Goal: Check status: Check status

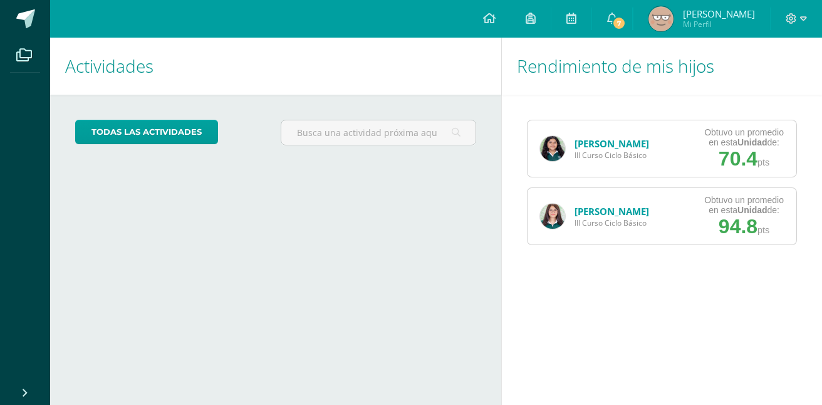
click at [578, 139] on link "[PERSON_NAME]" at bounding box center [611, 143] width 75 height 13
click at [549, 153] on img at bounding box center [552, 148] width 25 height 25
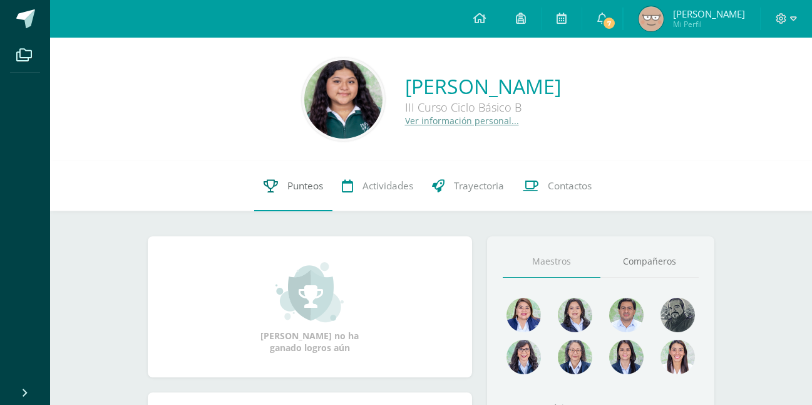
drag, startPoint x: 315, startPoint y: 178, endPoint x: 301, endPoint y: 176, distance: 14.5
click at [301, 176] on link "Punteos" at bounding box center [293, 186] width 78 height 50
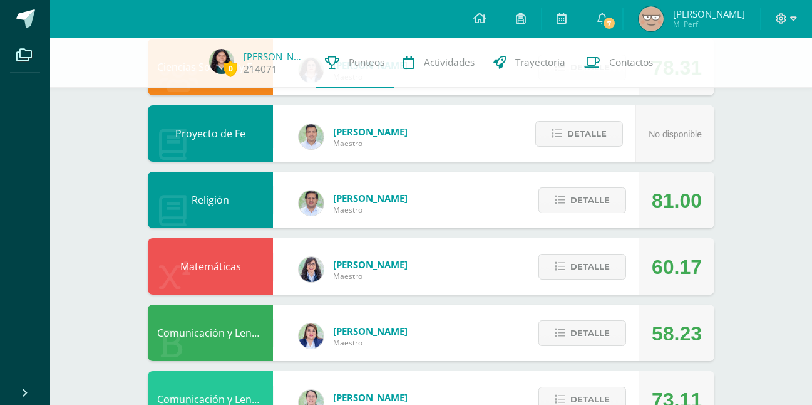
scroll to position [377, 0]
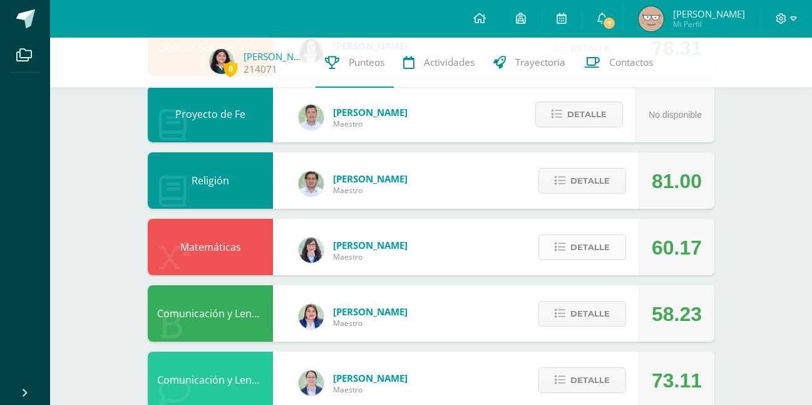
click at [592, 236] on span "Detalle" at bounding box center [590, 247] width 39 height 23
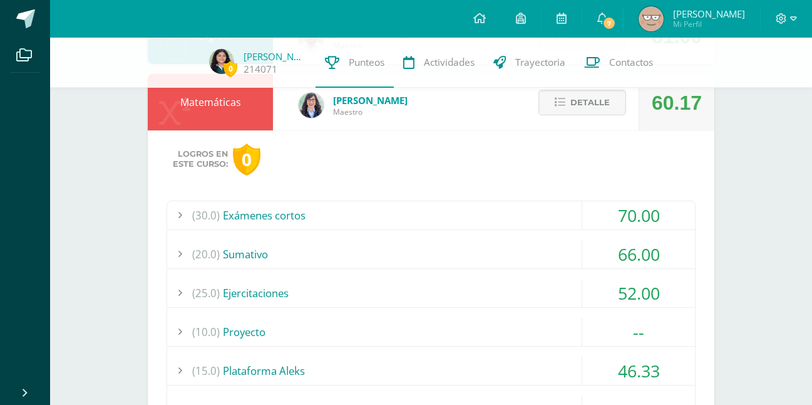
scroll to position [522, 0]
click at [464, 209] on div "(30.0) Exámenes cortos" at bounding box center [431, 214] width 528 height 28
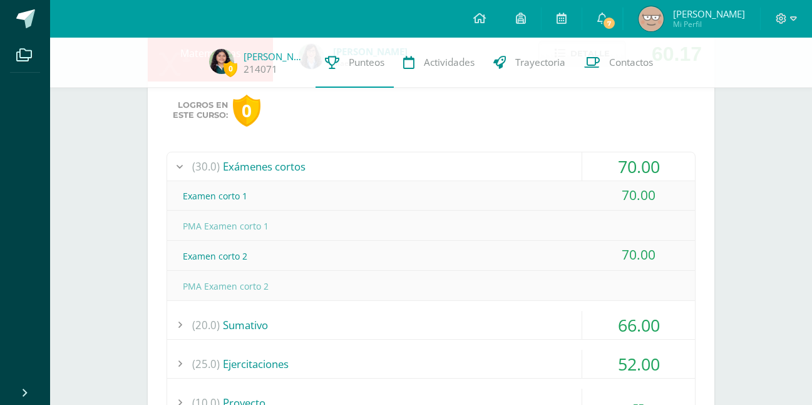
scroll to position [574, 0]
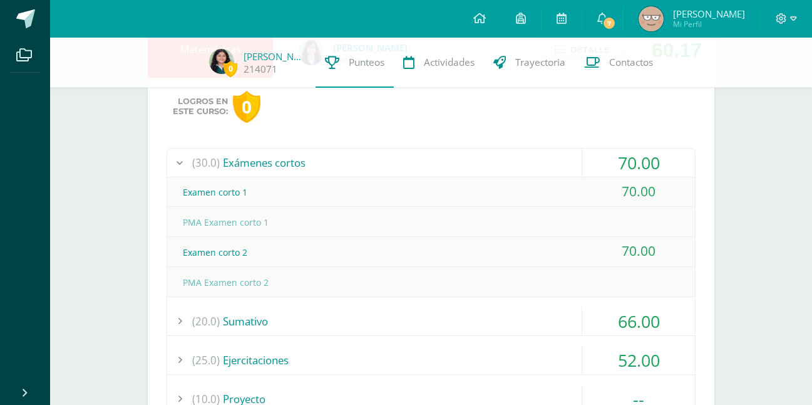
click at [448, 152] on div "(30.0) Exámenes cortos" at bounding box center [431, 162] width 528 height 28
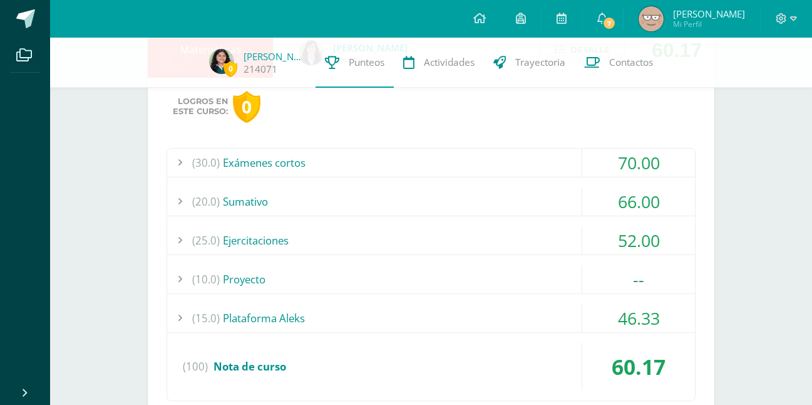
click at [468, 190] on div "(20.0) Sumativo" at bounding box center [431, 201] width 528 height 28
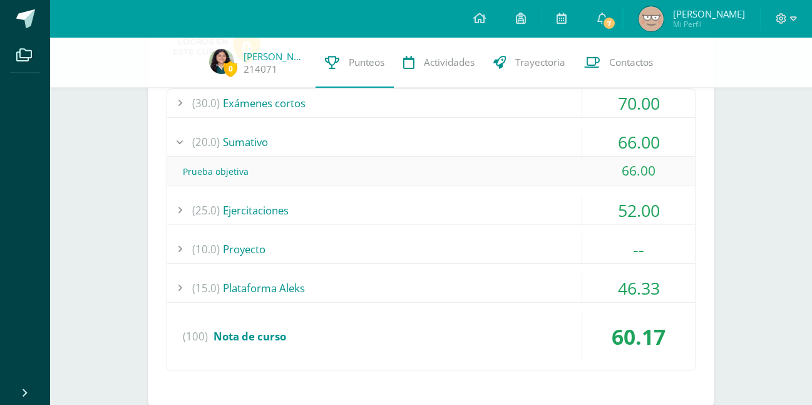
scroll to position [637, 0]
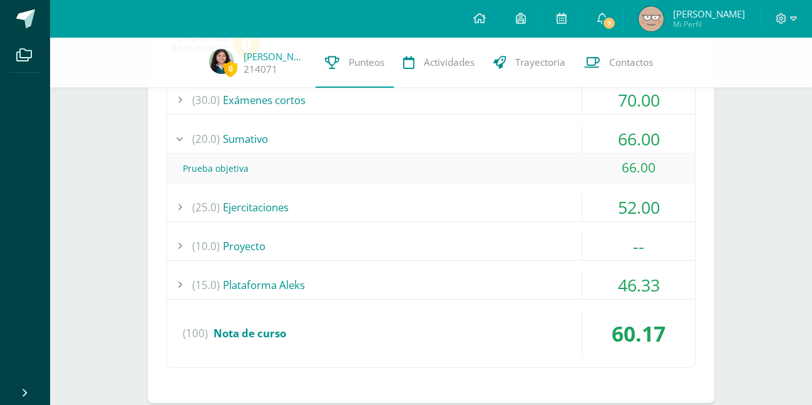
click at [471, 141] on div "(20.0) Sumativo" at bounding box center [431, 139] width 528 height 28
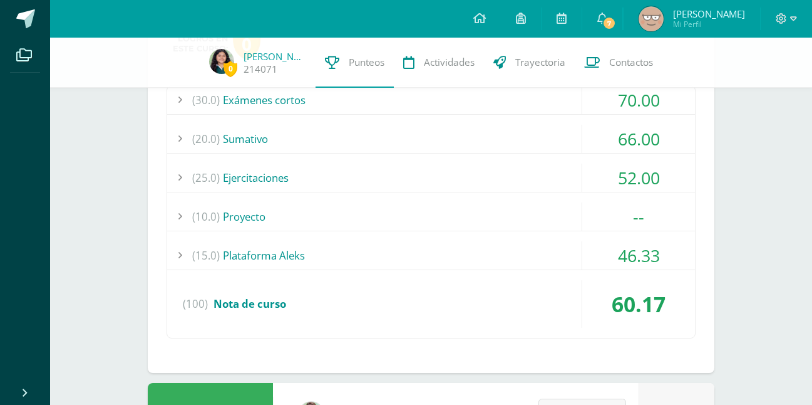
click at [492, 167] on div "(25.0) Ejercitaciones" at bounding box center [431, 177] width 528 height 28
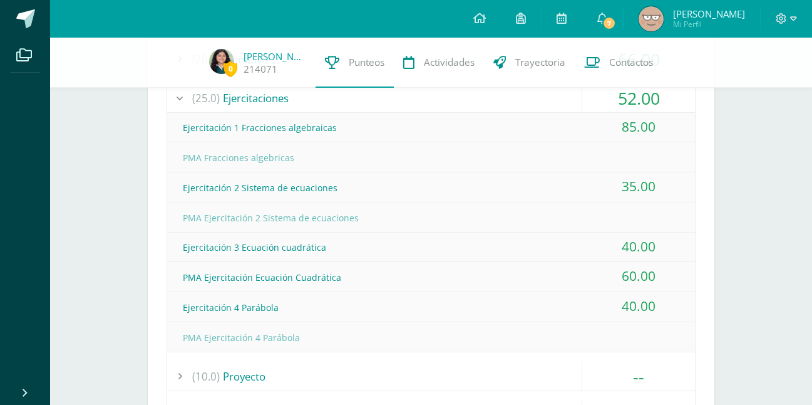
scroll to position [673, 0]
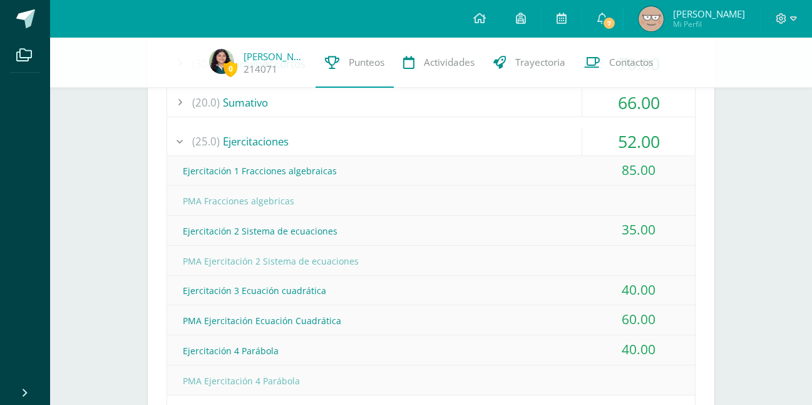
click at [470, 147] on div "(25.0) Ejercitaciones" at bounding box center [431, 141] width 528 height 28
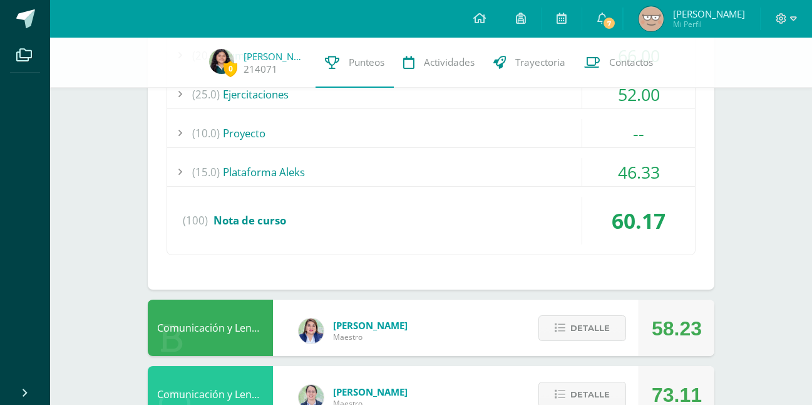
scroll to position [721, 0]
click at [479, 159] on div "(15.0) Plataforma Aleks" at bounding box center [431, 171] width 528 height 28
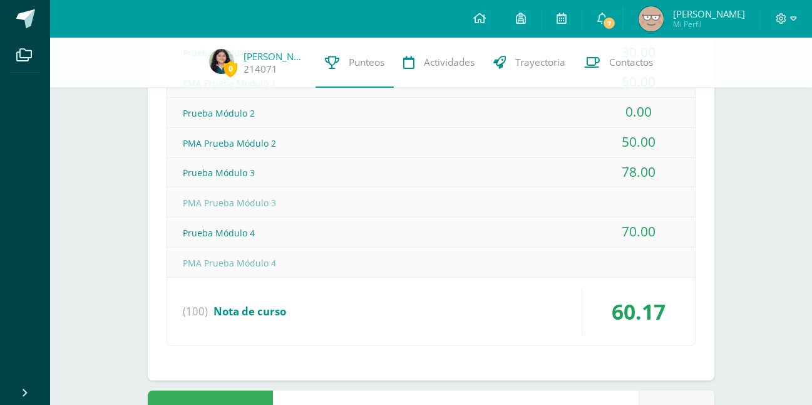
scroll to position [868, 0]
click at [427, 192] on div "PMA Prueba Módulo 3" at bounding box center [431, 203] width 528 height 28
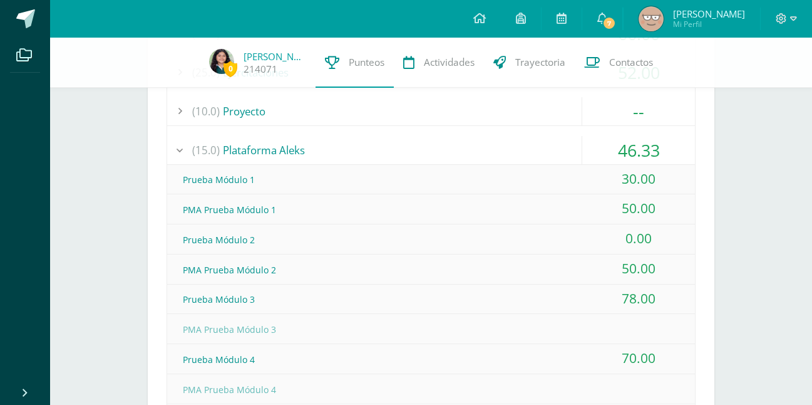
scroll to position [745, 0]
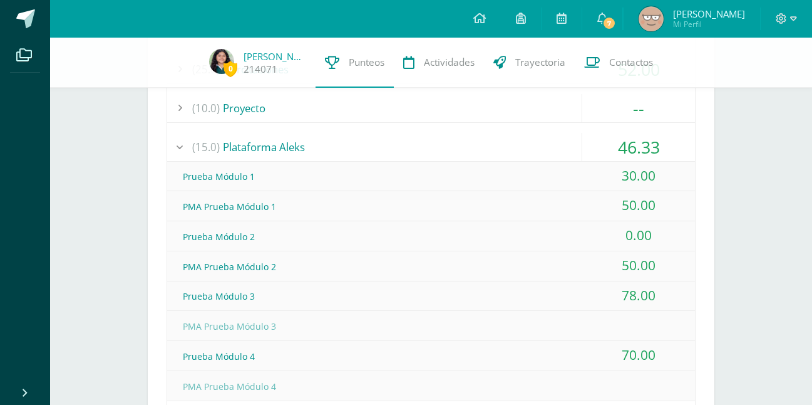
click at [427, 192] on div "PMA Prueba Módulo 1 50.00" at bounding box center [431, 206] width 528 height 30
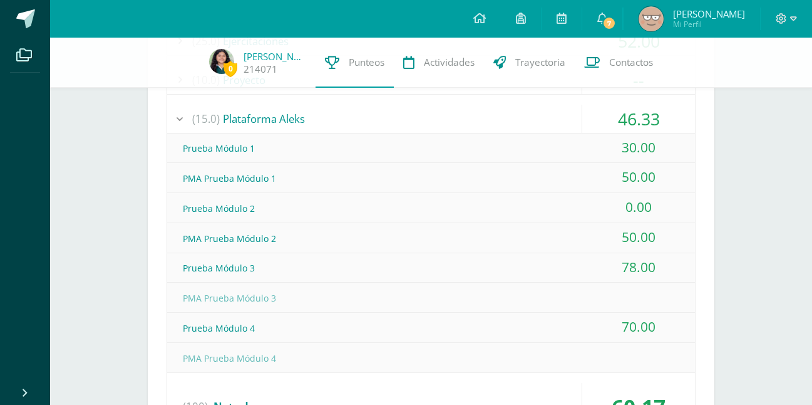
scroll to position [772, 0]
click at [425, 187] on div "PMA Prueba Módulo 1" at bounding box center [431, 179] width 528 height 28
click at [382, 122] on div "(15.0) Plataforma Aleks" at bounding box center [431, 120] width 528 height 28
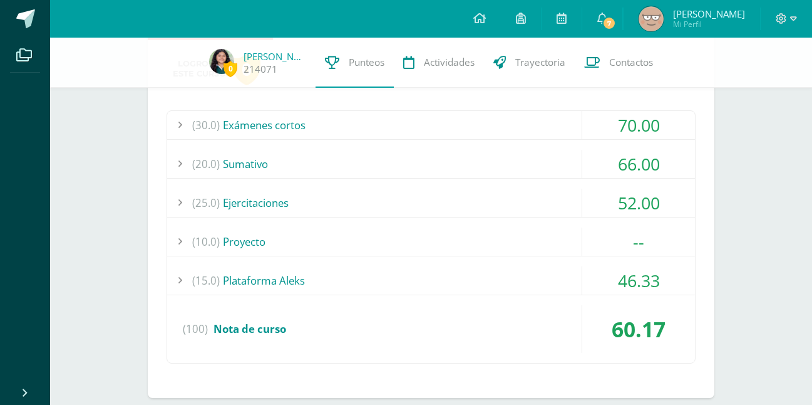
scroll to position [611, 0]
click at [422, 234] on div "(10.0) Proyecto" at bounding box center [431, 242] width 528 height 28
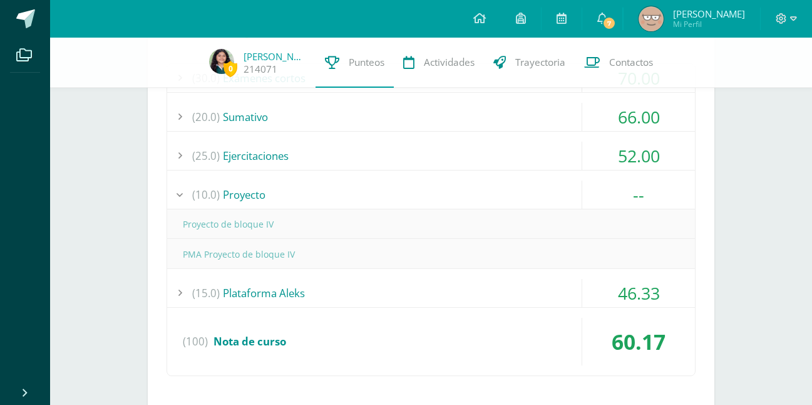
scroll to position [661, 0]
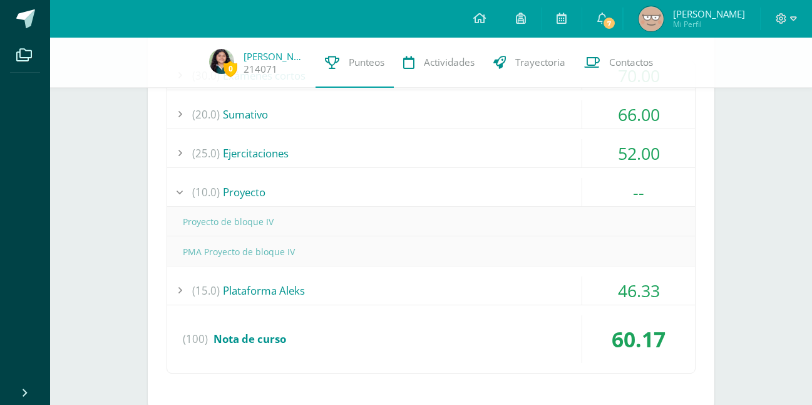
click at [650, 180] on div "--" at bounding box center [639, 192] width 113 height 28
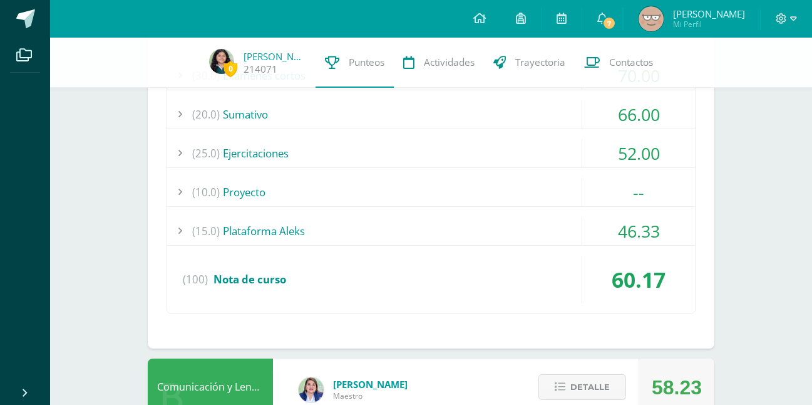
click at [650, 180] on div "--" at bounding box center [639, 192] width 113 height 28
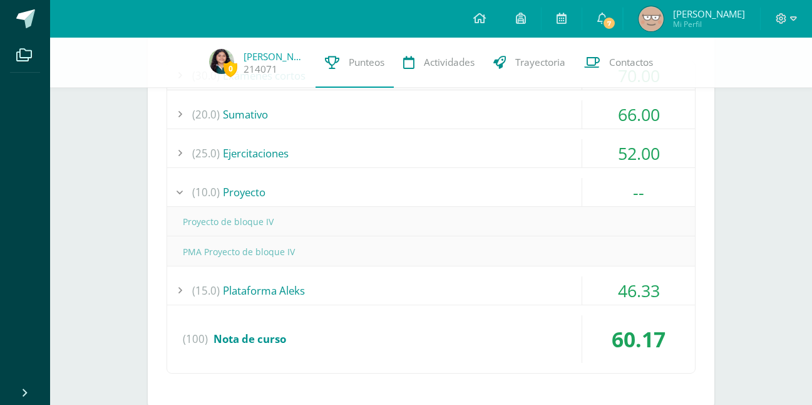
scroll to position [598, 0]
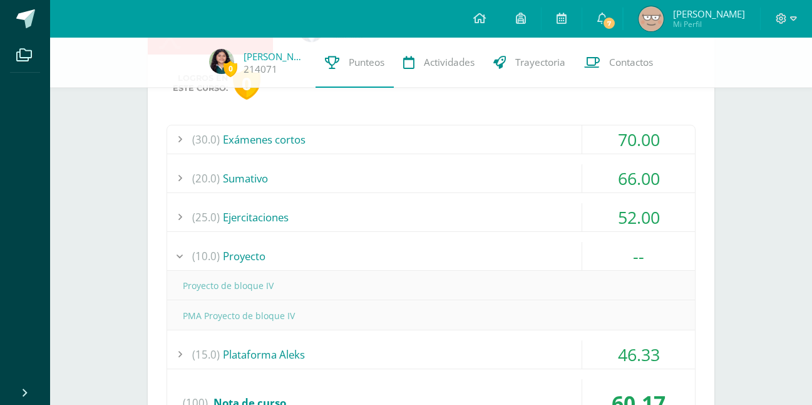
click at [503, 207] on div "(25.0) Ejercitaciones" at bounding box center [431, 217] width 528 height 28
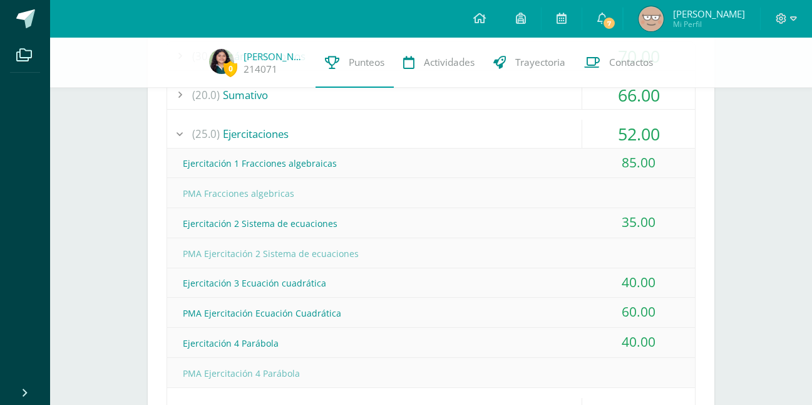
scroll to position [679, 0]
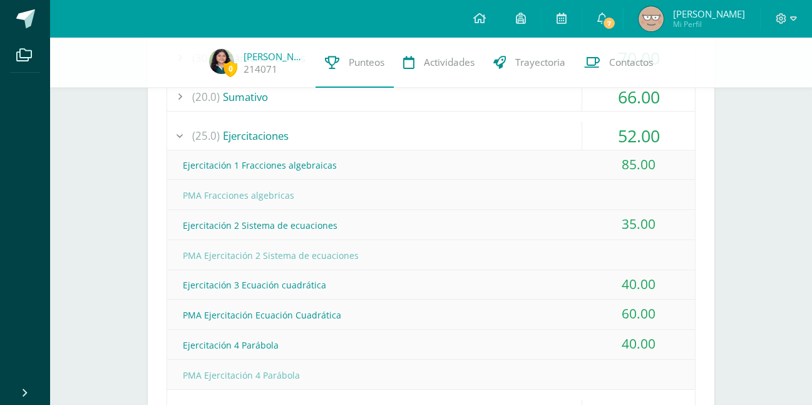
click at [443, 137] on div "(25.0) Ejercitaciones" at bounding box center [431, 136] width 528 height 28
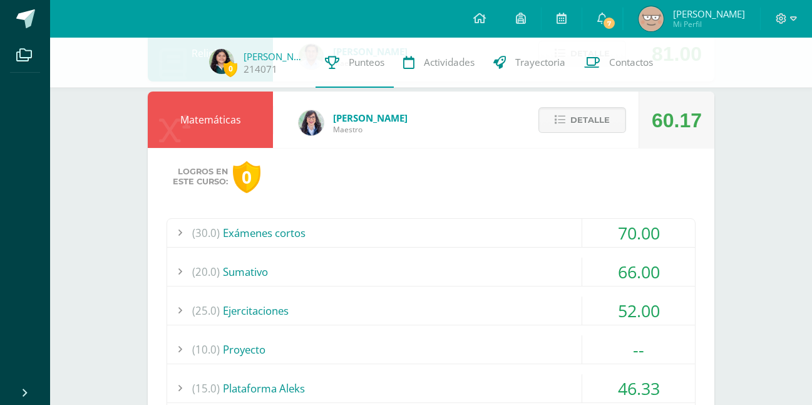
scroll to position [506, 0]
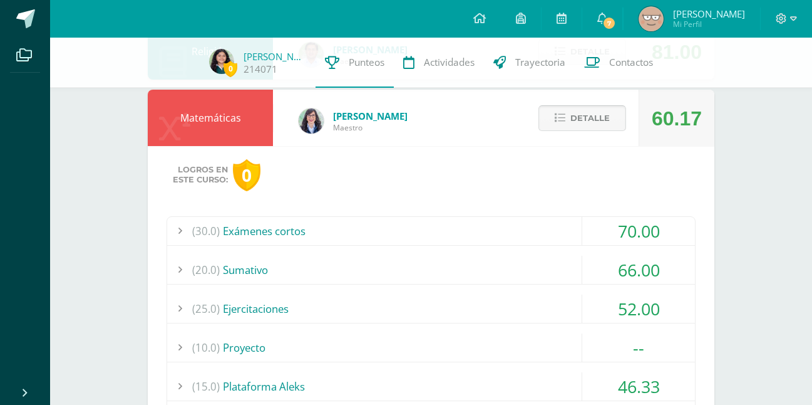
click at [591, 124] on span "Detalle" at bounding box center [590, 117] width 39 height 23
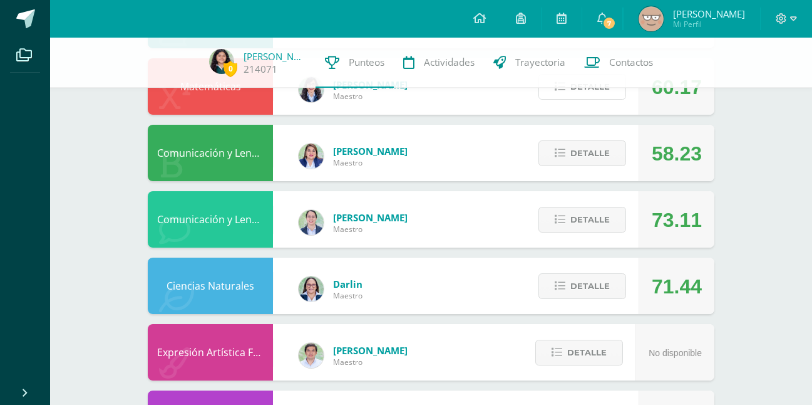
scroll to position [539, 0]
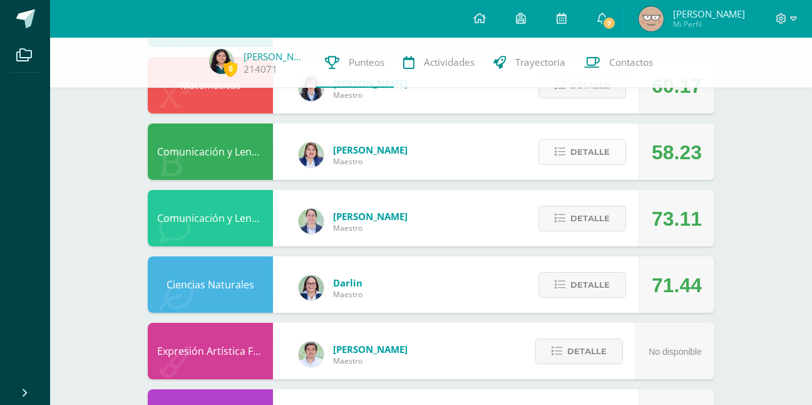
click at [598, 147] on span "Detalle" at bounding box center [590, 151] width 39 height 23
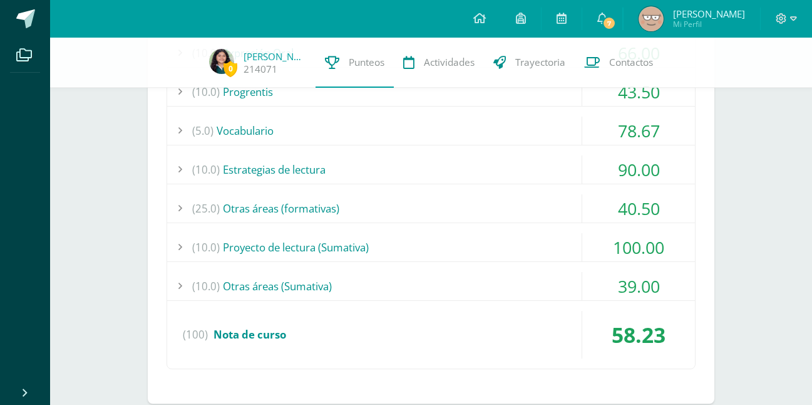
scroll to position [790, 0]
click at [513, 245] on div "(10.0) Proyecto de lectura (Sumativa)" at bounding box center [431, 246] width 528 height 28
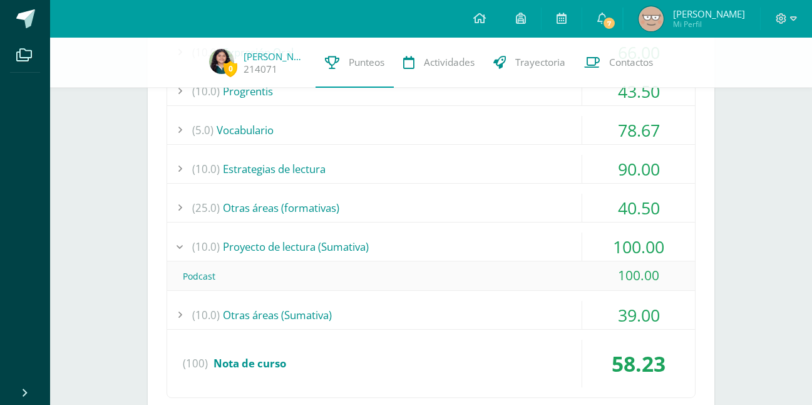
click at [513, 245] on div "(10.0) Proyecto de lectura (Sumativa)" at bounding box center [431, 246] width 528 height 28
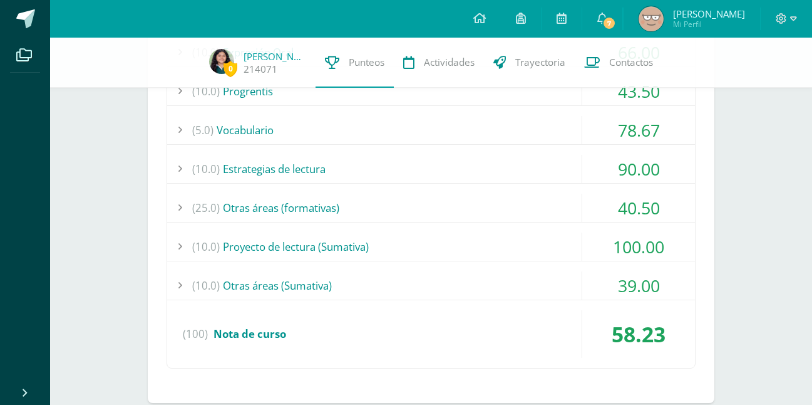
click at [533, 275] on div "(10.0) Otras áreas (Sumativa)" at bounding box center [431, 285] width 528 height 28
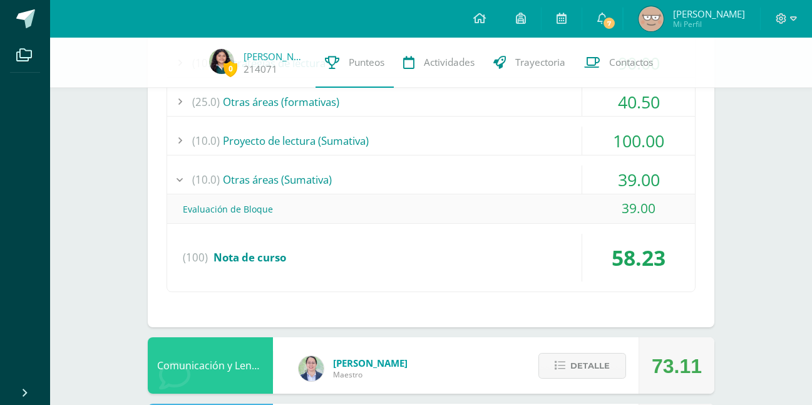
scroll to position [899, 0]
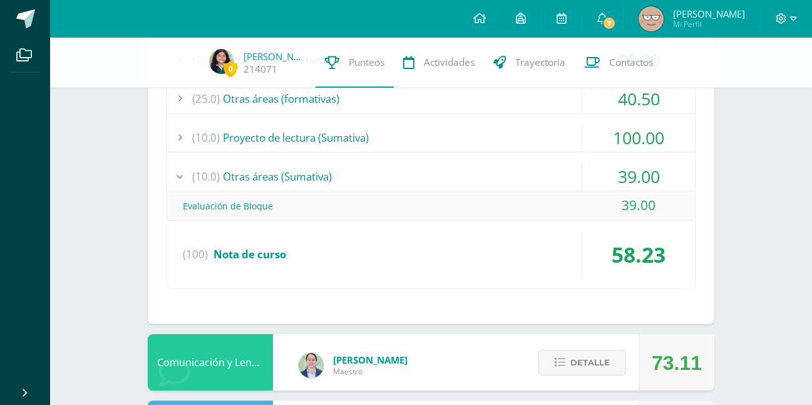
click at [453, 173] on div "(10.0) Otras áreas (Sumativa)" at bounding box center [431, 176] width 528 height 28
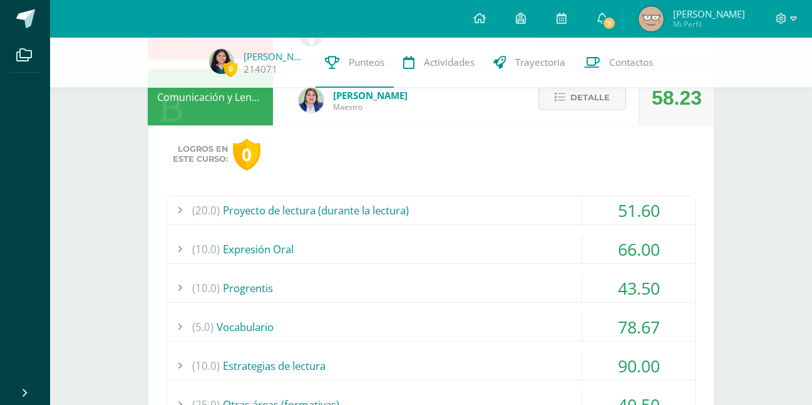
scroll to position [593, 0]
click at [478, 215] on div "(20.0) Proyecto de lectura (durante la lectura)" at bounding box center [431, 211] width 528 height 28
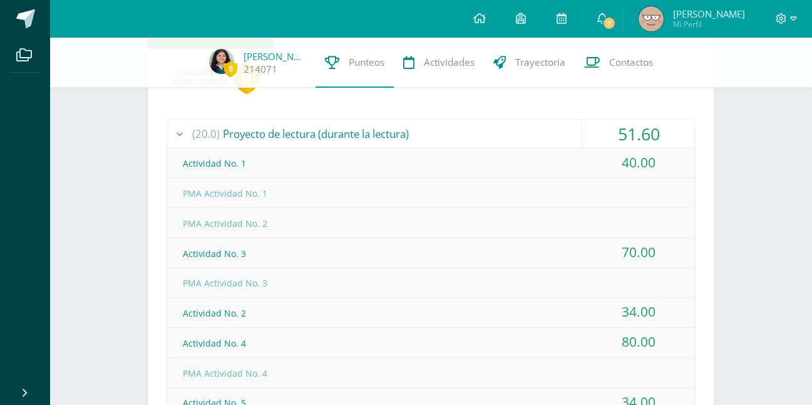
scroll to position [665, 0]
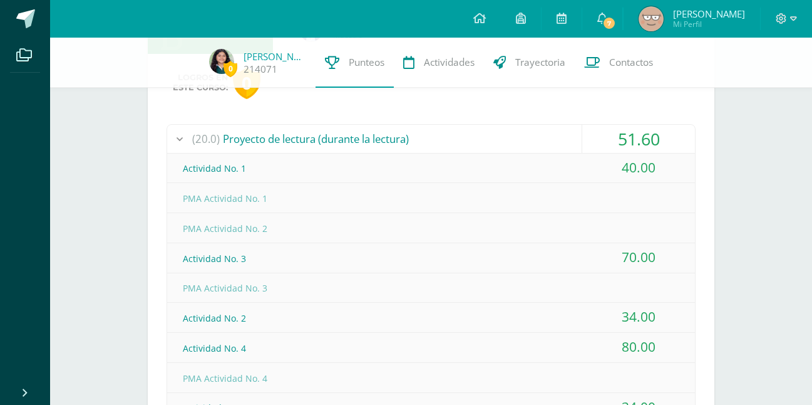
click at [492, 138] on div "(20.0) Proyecto de lectura (durante la lectura)" at bounding box center [431, 139] width 528 height 28
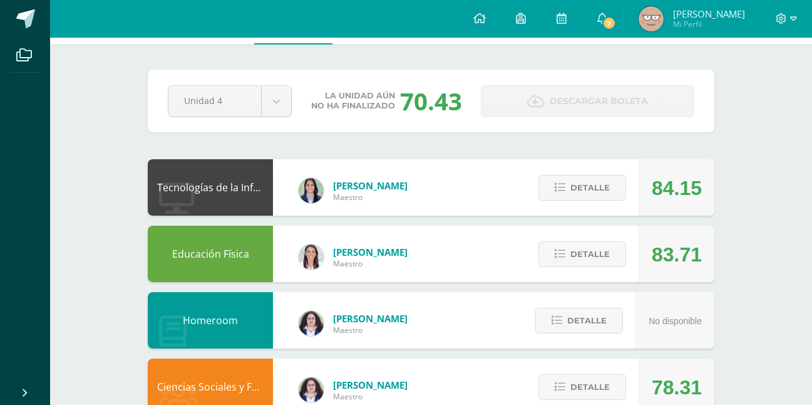
scroll to position [0, 0]
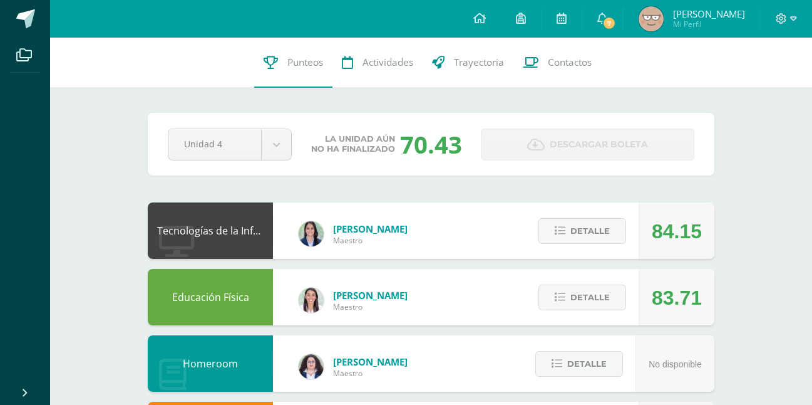
click at [274, 161] on div "Pendiente Unidad 4 Unidad 1 Unidad 2 Unidad 3 Unidad 4 La unidad aún no ha fina…" at bounding box center [431, 144] width 567 height 63
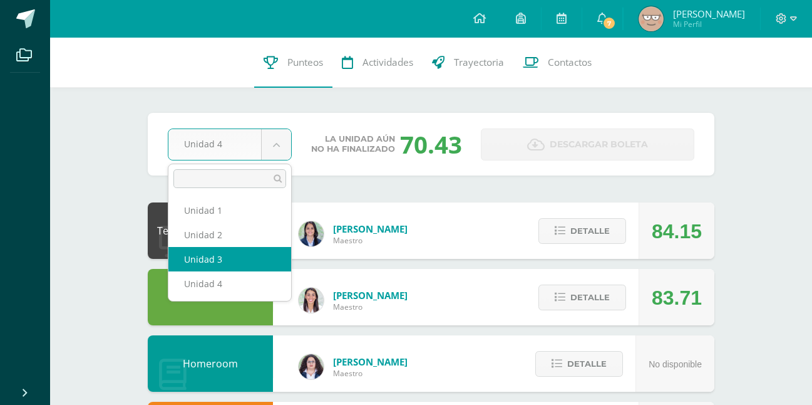
select select "Unidad 3"
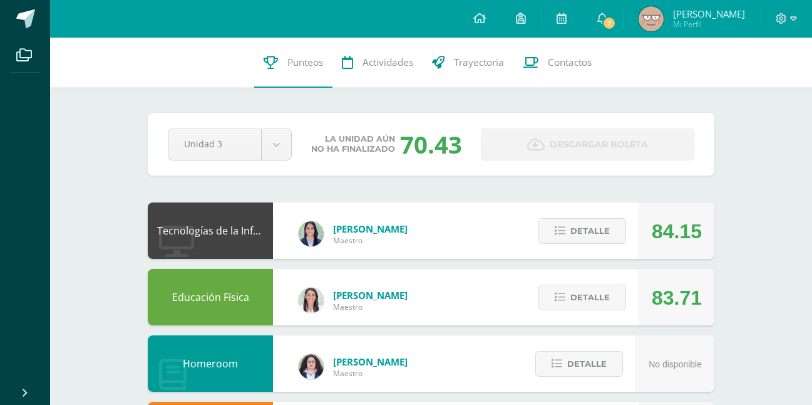
click at [708, 213] on div "84.15" at bounding box center [677, 230] width 76 height 56
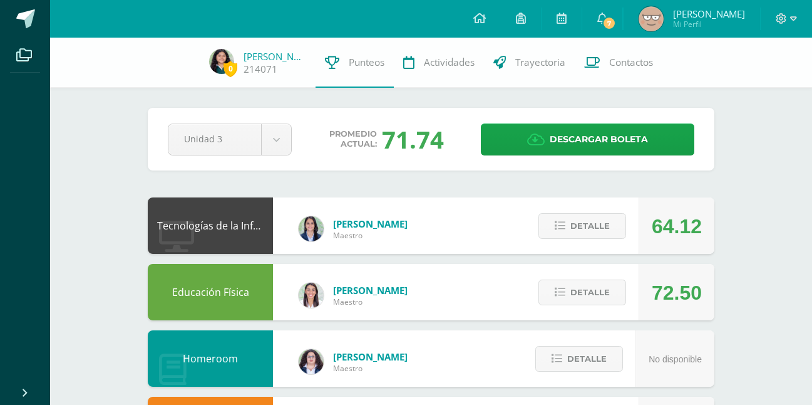
click at [708, 213] on div "64.12" at bounding box center [677, 225] width 76 height 56
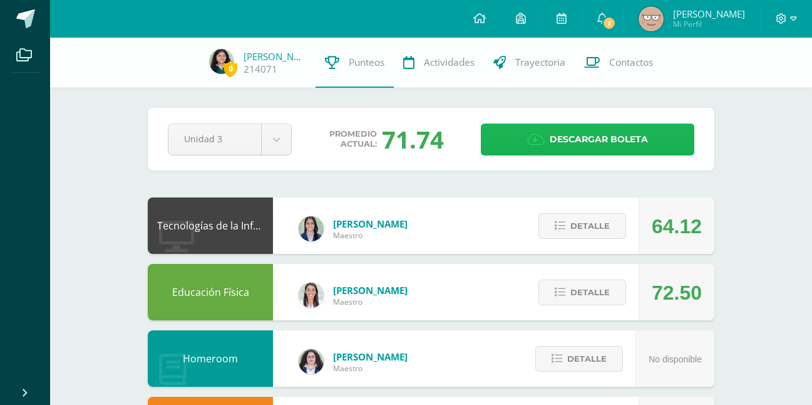
click at [681, 136] on link "Descargar boleta" at bounding box center [588, 139] width 214 height 32
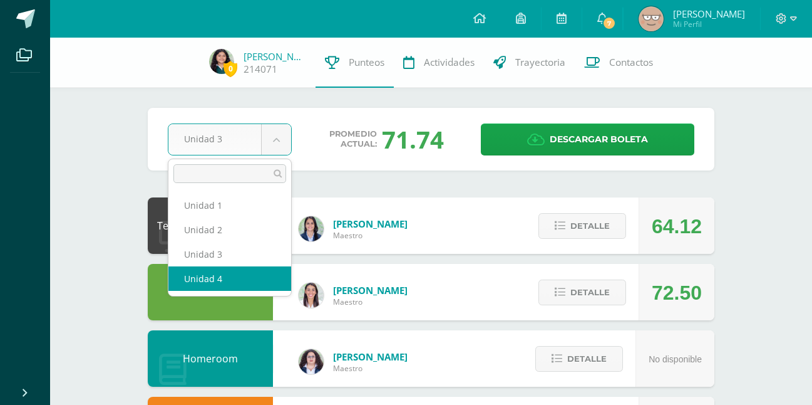
select select "Unidad 4"
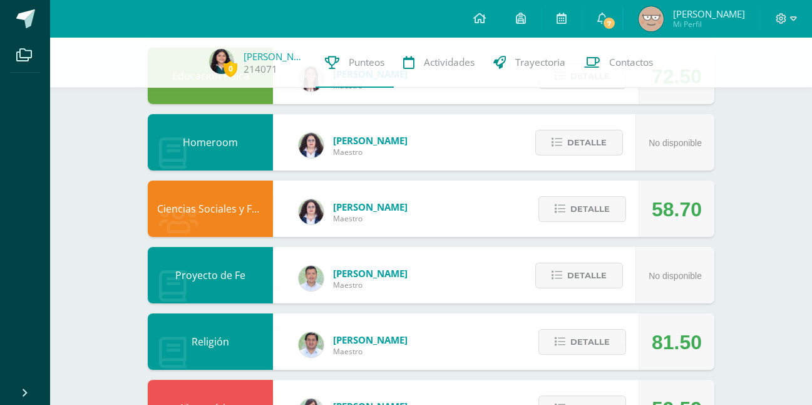
scroll to position [109, 0]
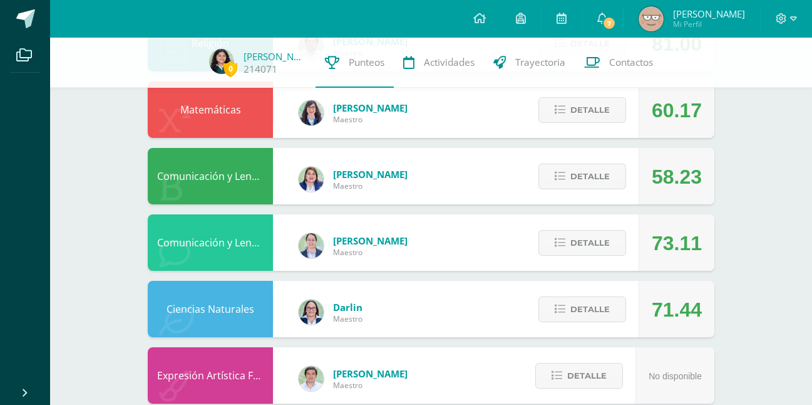
scroll to position [517, 0]
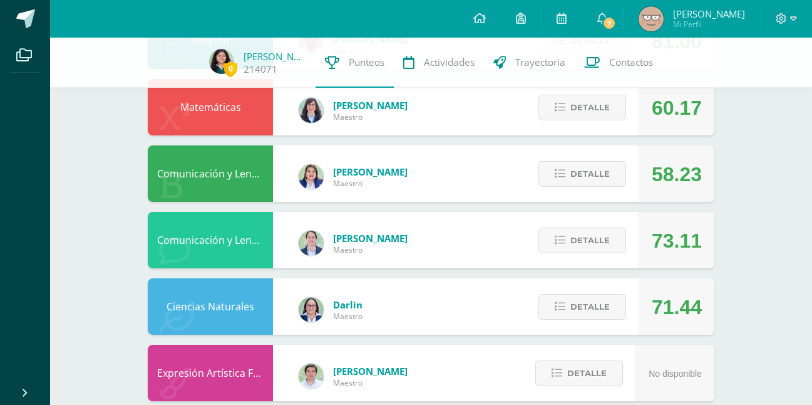
click at [468, 260] on div "Comunicación y Lenguaje Inglés [PERSON_NAME] Maestro 73.11 [GEOGRAPHIC_DATA]" at bounding box center [431, 240] width 567 height 56
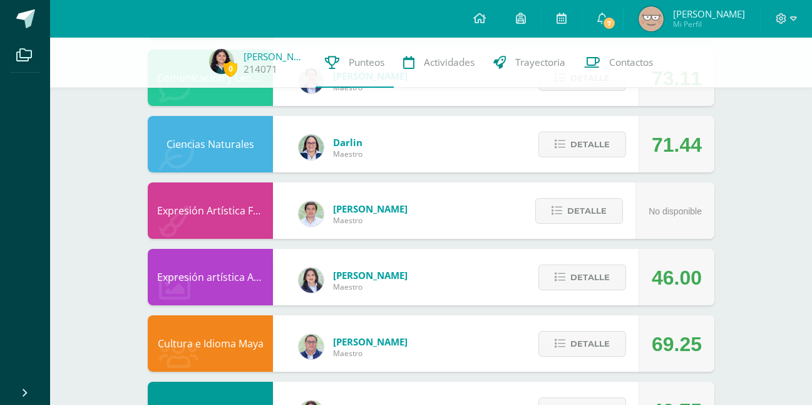
scroll to position [804, 0]
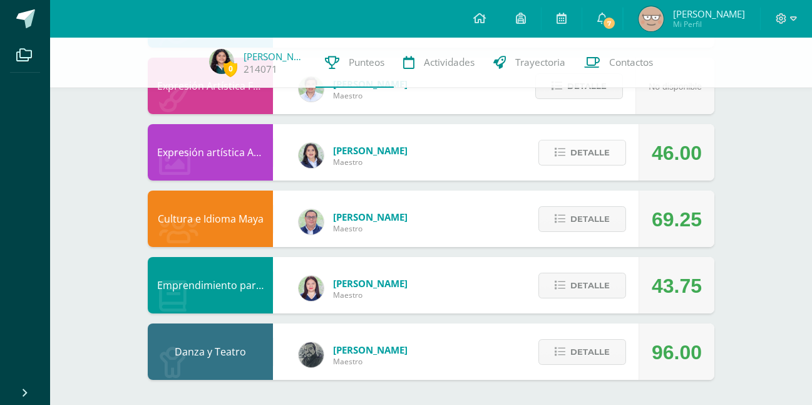
click at [588, 151] on span "Detalle" at bounding box center [590, 152] width 39 height 23
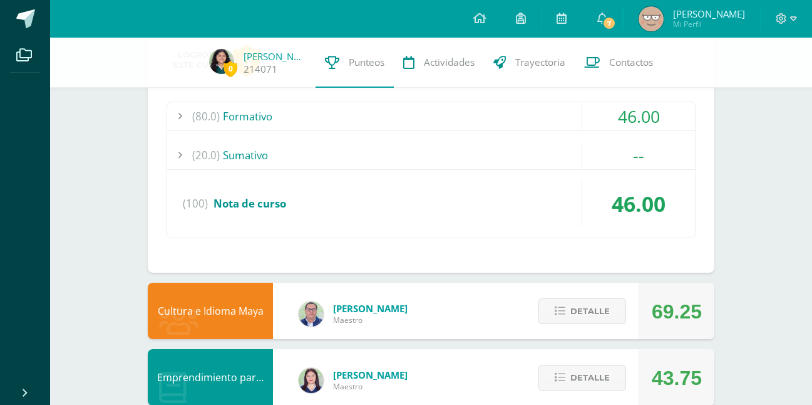
scroll to position [940, 0]
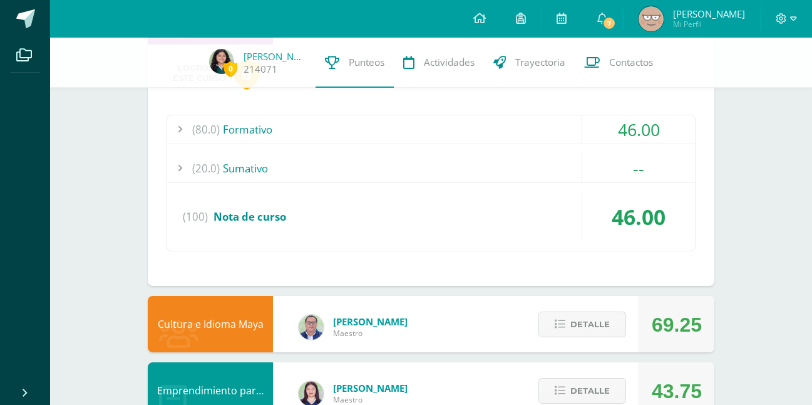
click at [343, 138] on div "(80.0) Formativo" at bounding box center [431, 129] width 528 height 28
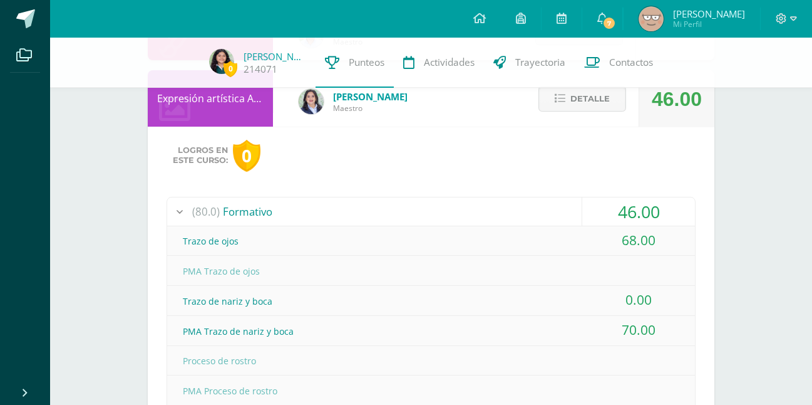
scroll to position [856, 0]
